Goal: Task Accomplishment & Management: Use online tool/utility

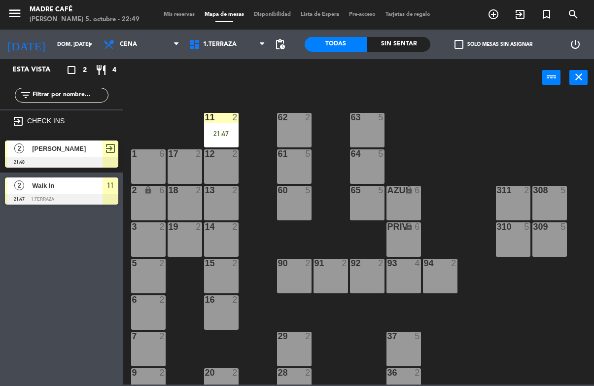
click at [216, 142] on div "11 2 21:47" at bounding box center [221, 130] width 35 height 35
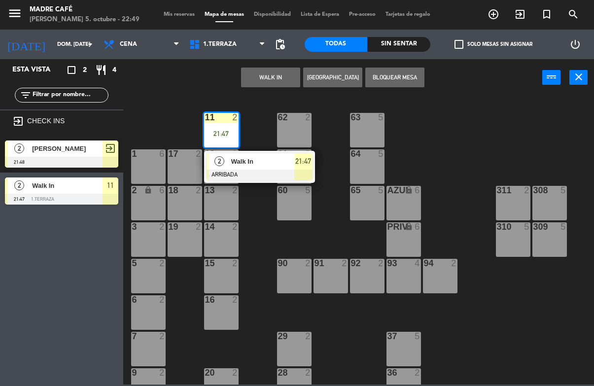
click at [303, 171] on div at bounding box center [260, 175] width 106 height 11
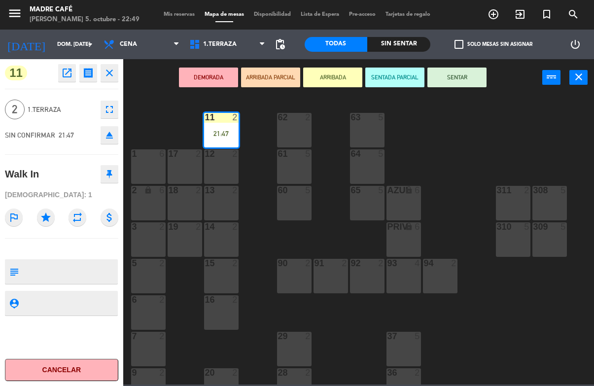
click at [473, 78] on button "SENTAR" at bounding box center [457, 78] width 59 height 20
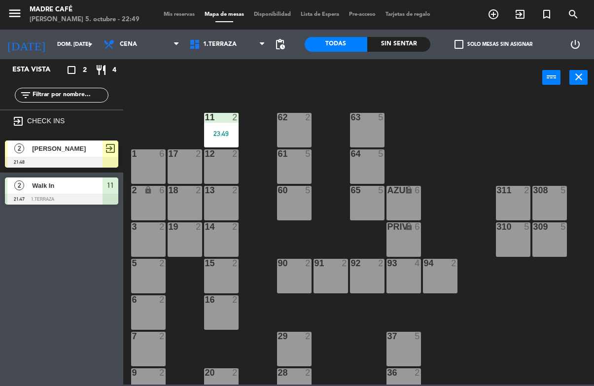
click at [85, 198] on div at bounding box center [61, 199] width 113 height 11
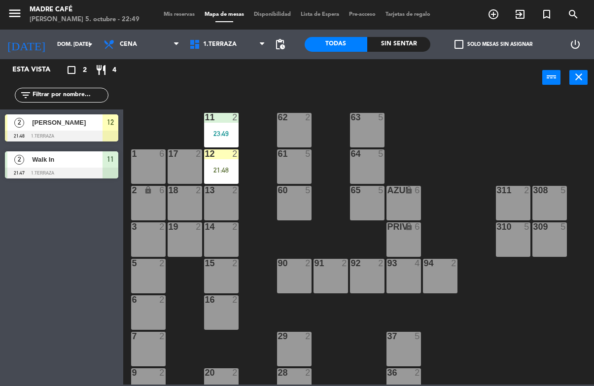
click at [220, 174] on div "21:48" at bounding box center [221, 170] width 35 height 7
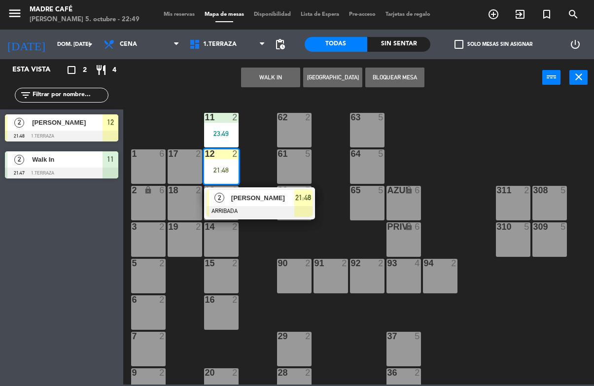
click at [280, 205] on div "[PERSON_NAME]" at bounding box center [262, 198] width 64 height 16
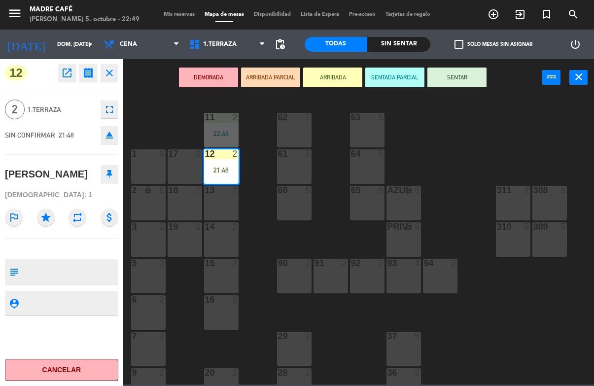
click at [462, 83] on button "SENTAR" at bounding box center [457, 78] width 59 height 20
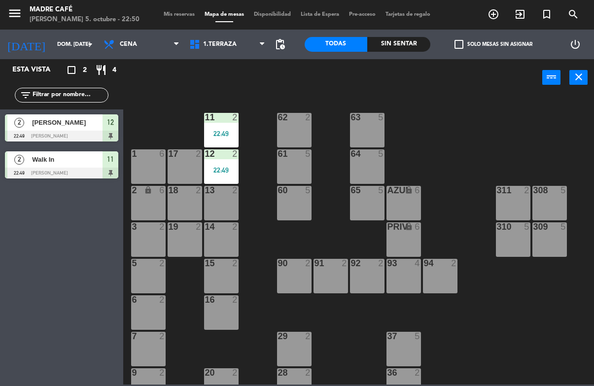
click at [225, 134] on div "22:49" at bounding box center [221, 133] width 35 height 7
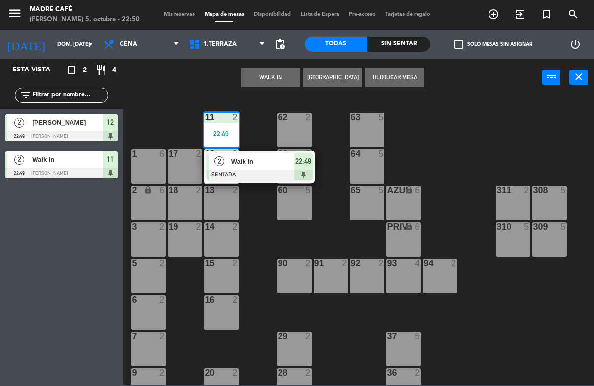
click at [303, 172] on div at bounding box center [260, 175] width 106 height 11
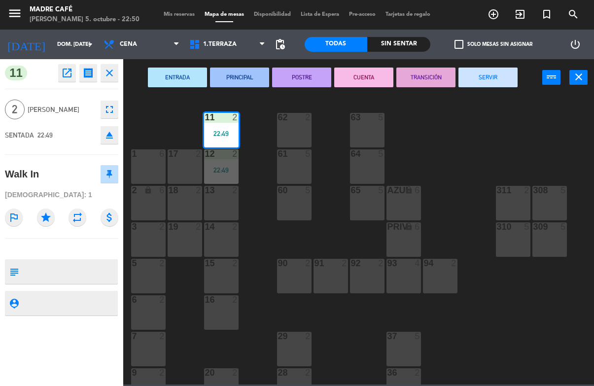
click at [495, 80] on button "SERVIR" at bounding box center [488, 78] width 59 height 20
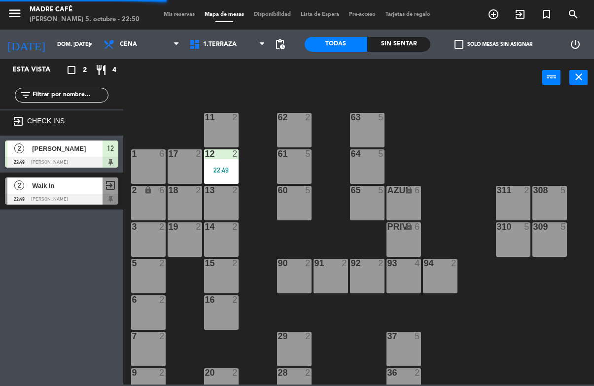
click at [229, 176] on div "12 2 22:49" at bounding box center [221, 166] width 35 height 35
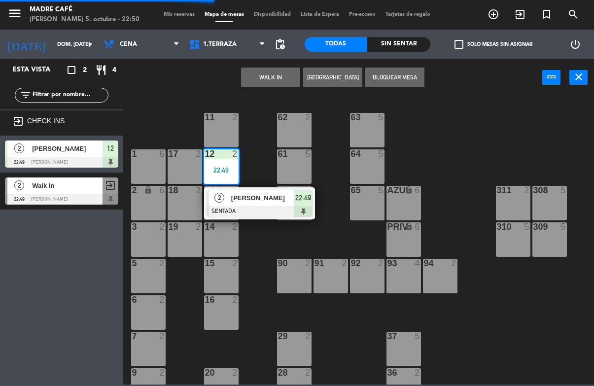
click at [304, 204] on div "22:49" at bounding box center [304, 198] width 18 height 16
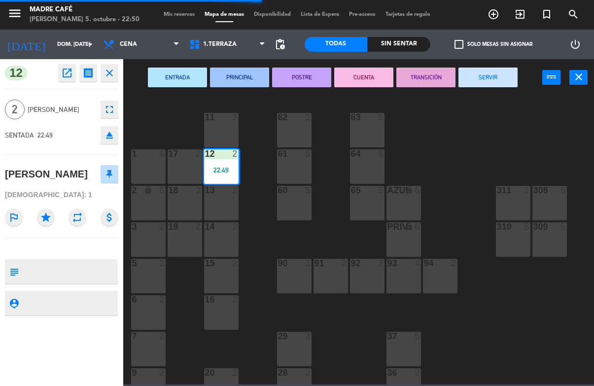
click at [489, 83] on button "SERVIR" at bounding box center [488, 78] width 59 height 20
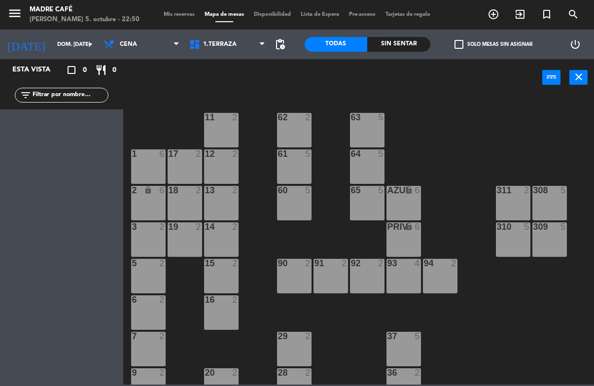
click at [180, 12] on span "Mis reservas" at bounding box center [179, 14] width 41 height 5
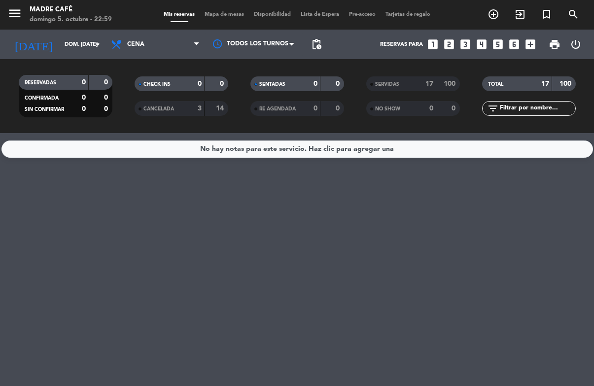
click at [224, 12] on span "Mapa de mesas" at bounding box center [224, 14] width 49 height 5
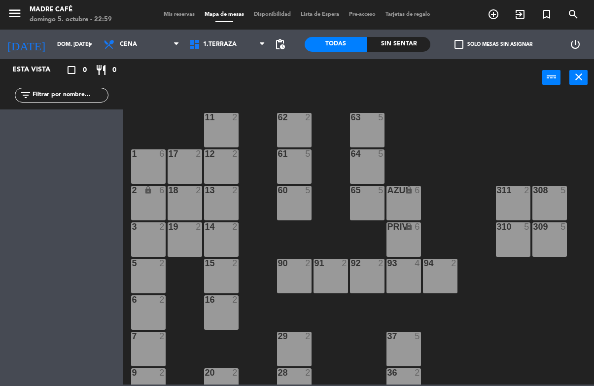
click at [10, 95] on div "filter_list" at bounding box center [61, 95] width 123 height 29
